Goal: Transaction & Acquisition: Purchase product/service

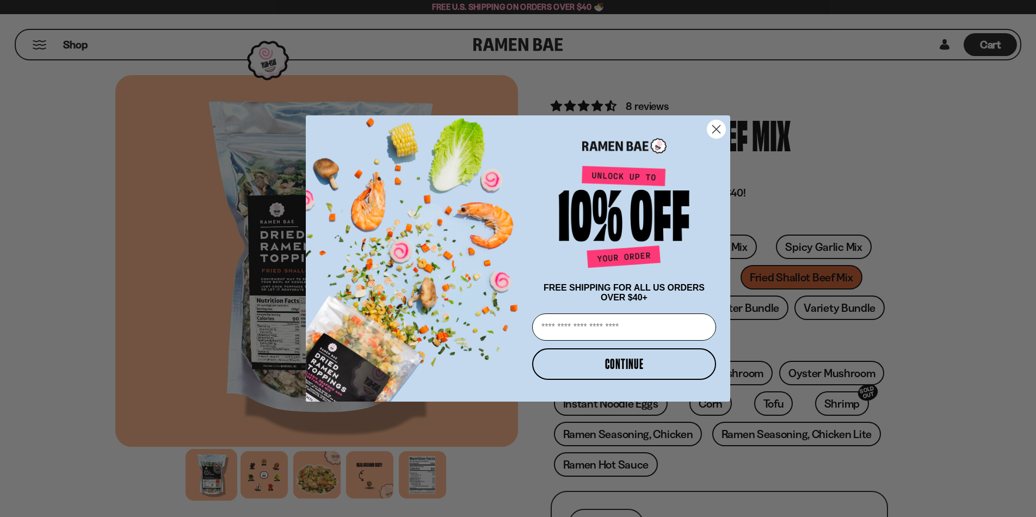
click at [713, 127] on circle "Close dialog" at bounding box center [716, 129] width 18 height 18
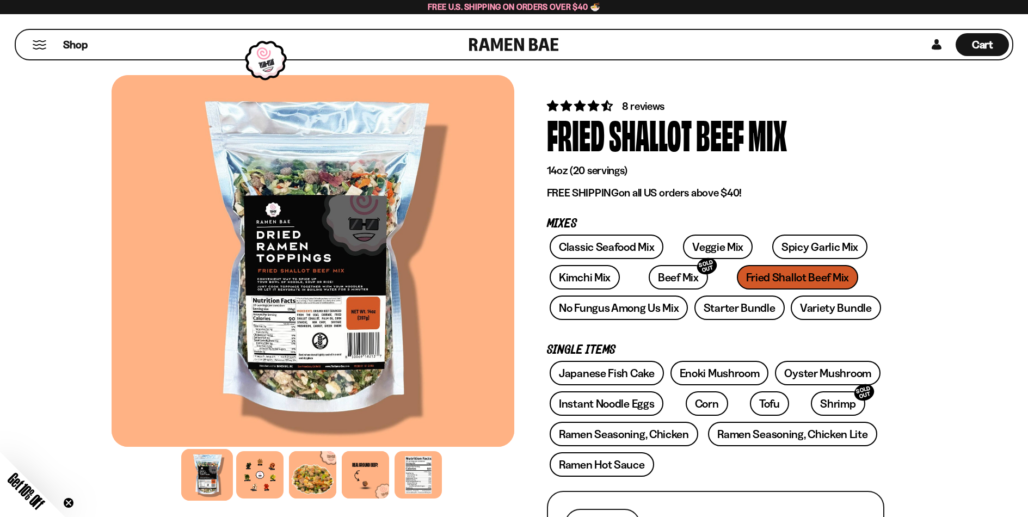
click at [313, 286] on div at bounding box center [313, 261] width 403 height 372
click at [261, 470] on div at bounding box center [260, 475] width 52 height 52
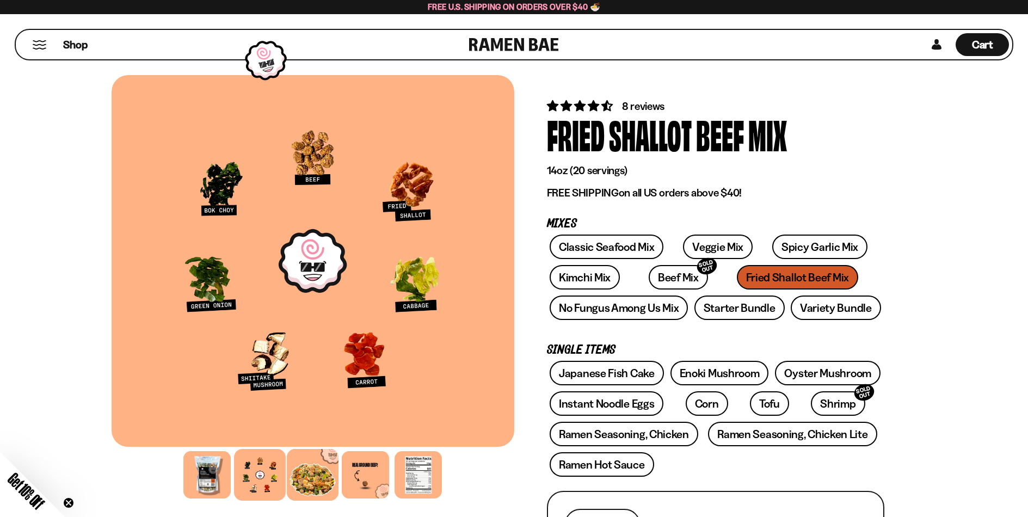
click at [306, 479] on div at bounding box center [313, 475] width 52 height 52
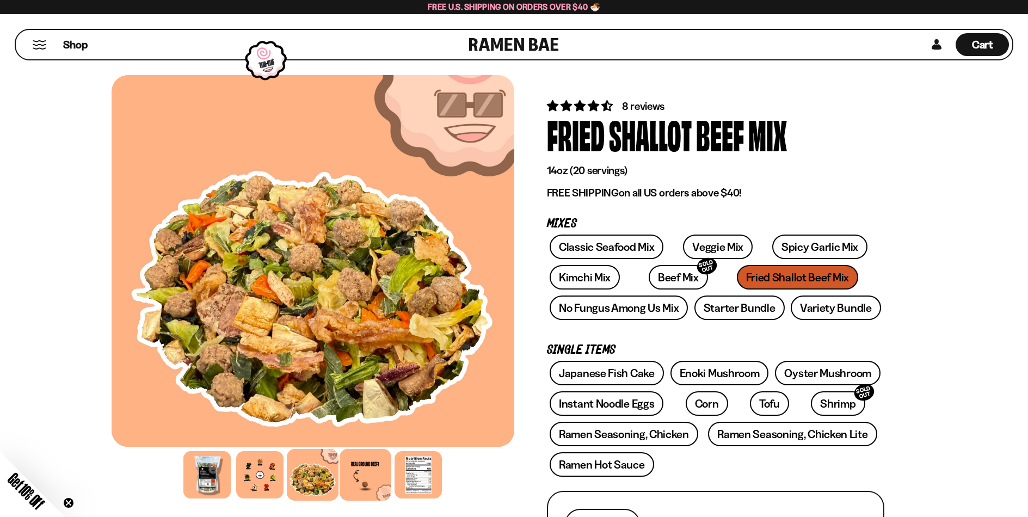
click at [361, 479] on div at bounding box center [366, 475] width 52 height 52
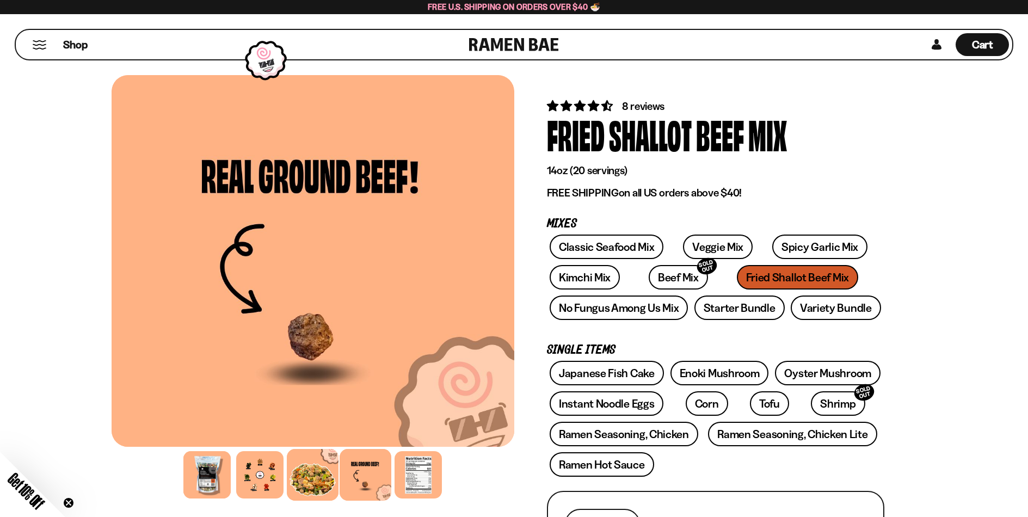
click at [309, 473] on div at bounding box center [313, 475] width 52 height 52
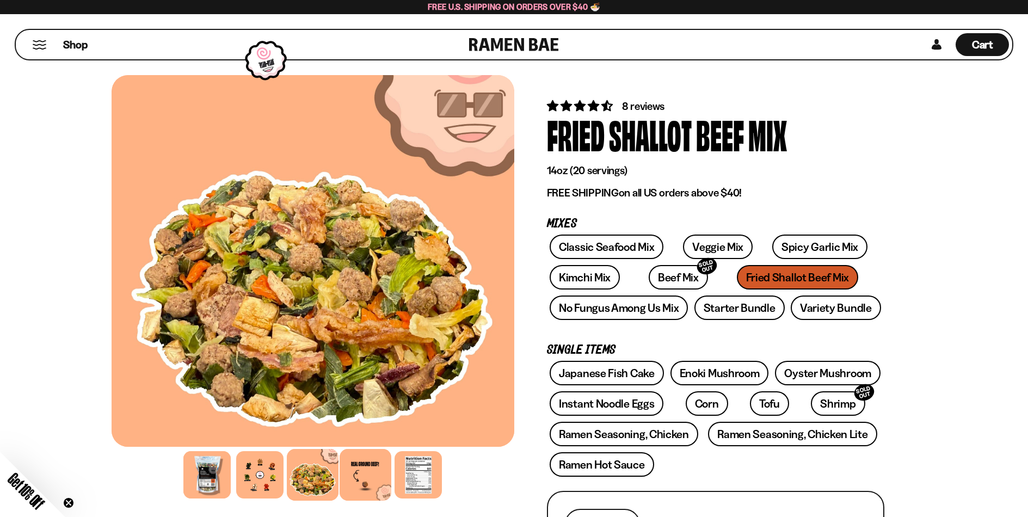
click at [362, 470] on div at bounding box center [366, 475] width 52 height 52
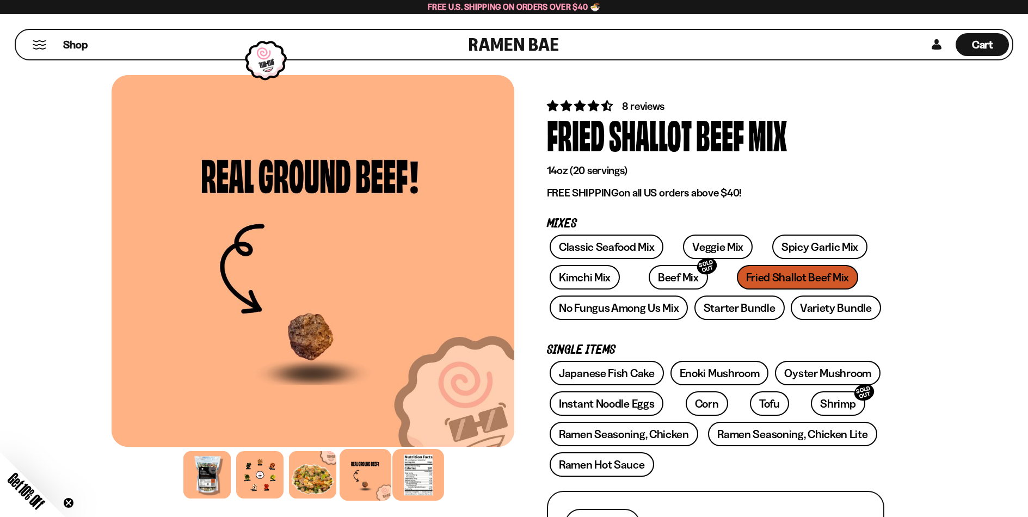
click at [421, 489] on div at bounding box center [418, 475] width 52 height 52
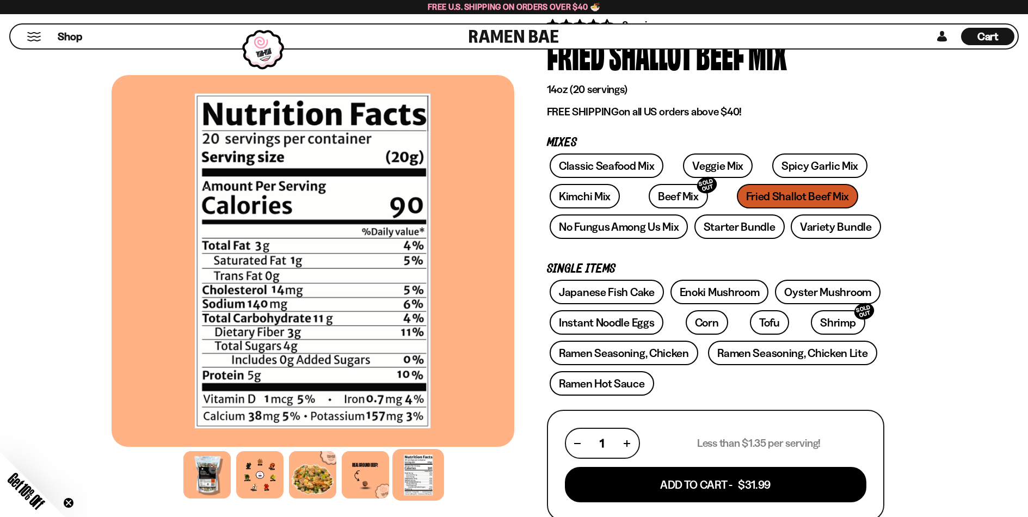
scroll to position [54, 0]
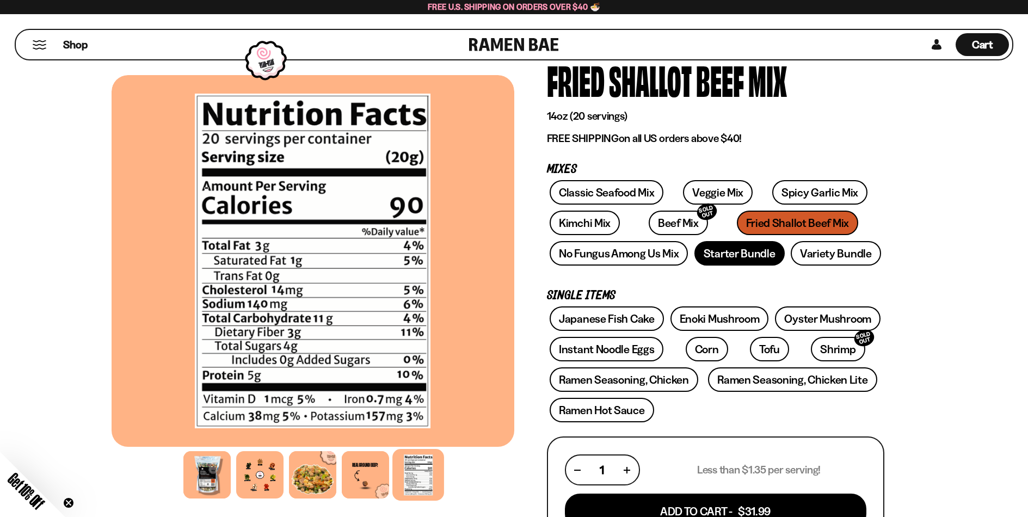
click at [739, 260] on link "Starter Bundle" at bounding box center [739, 253] width 90 height 24
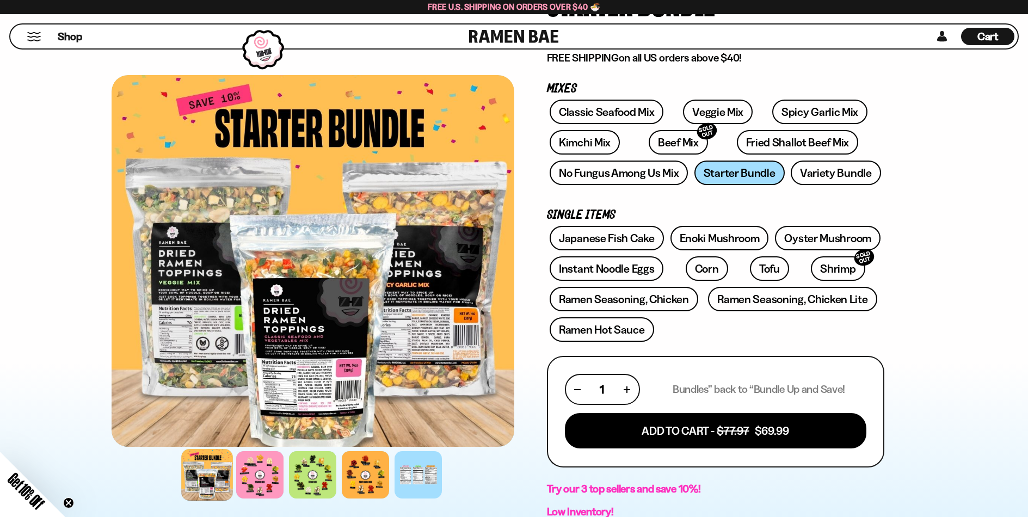
scroll to position [109, 0]
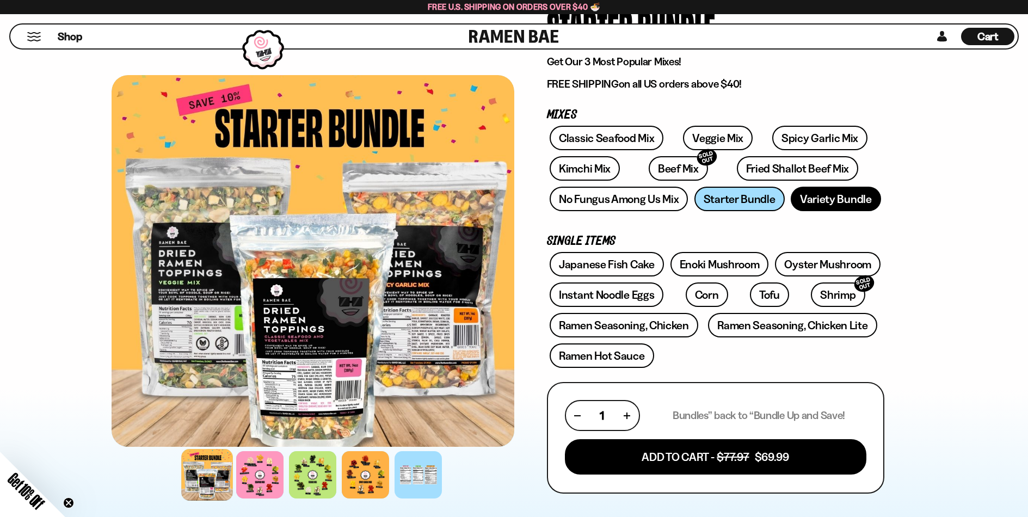
click at [841, 198] on link "Variety Bundle" at bounding box center [836, 199] width 90 height 24
click at [778, 166] on link "Fried Shallot Beef Mix" at bounding box center [797, 168] width 121 height 24
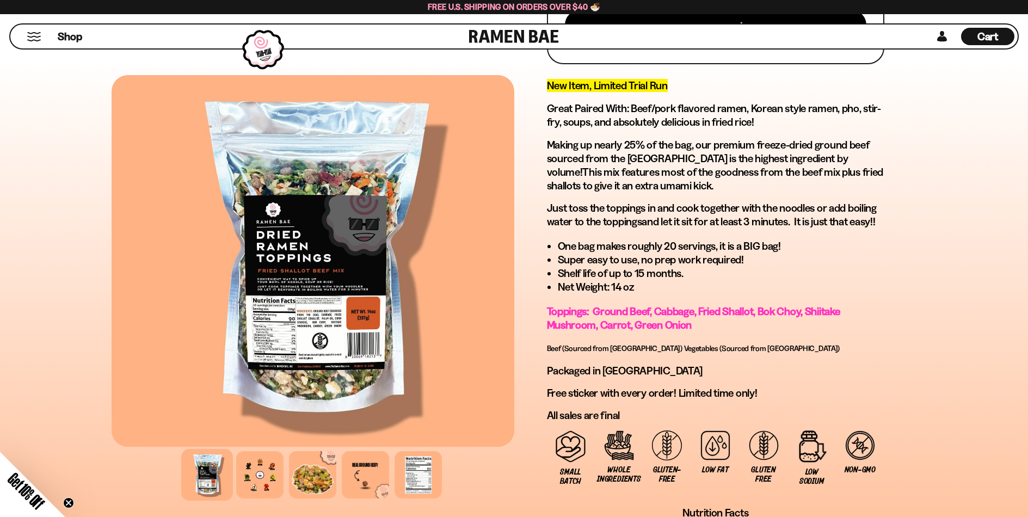
scroll to position [490, 0]
